Goal: Check status: Check status

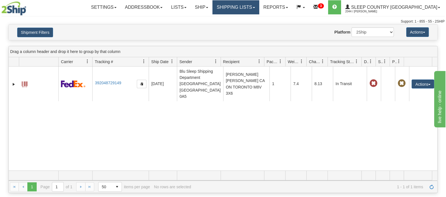
click at [252, 5] on link "Shipping lists" at bounding box center [235, 7] width 47 height 14
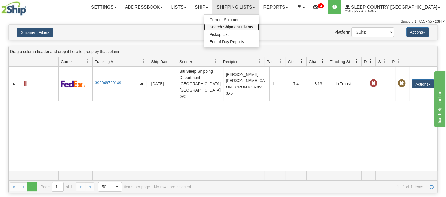
click at [253, 27] on span "Search Shipment History" at bounding box center [232, 27] width 44 height 5
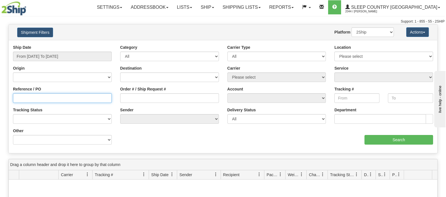
click at [37, 99] on input "Reference / PO" at bounding box center [62, 98] width 99 height 10
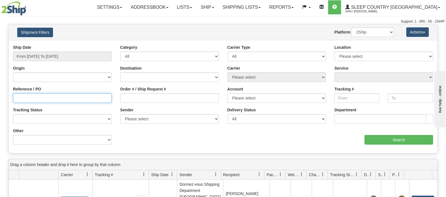
paste input "9002H989167"
type input "9002H989167"
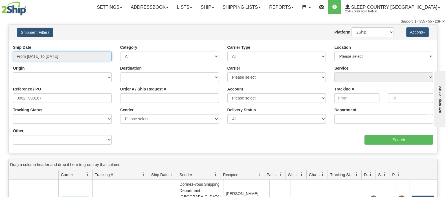
click at [61, 53] on input "From [DATE] To [DATE]" at bounding box center [62, 57] width 99 height 10
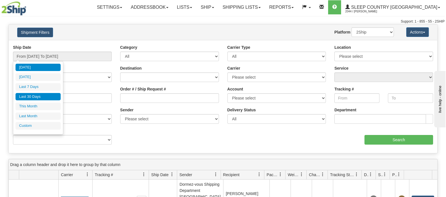
click at [39, 94] on li "Last 30 Days" at bounding box center [38, 97] width 45 height 8
type input "From [DATE] To [DATE]"
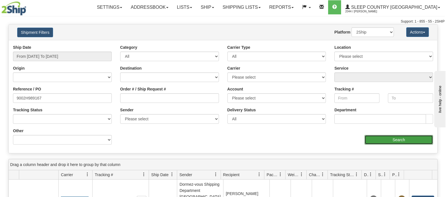
click at [406, 139] on input "Search" at bounding box center [398, 140] width 69 height 10
